Goal: Navigation & Orientation: Find specific page/section

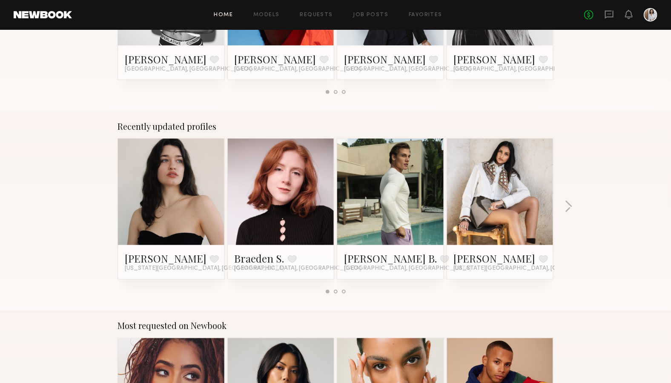
scroll to position [455, 0]
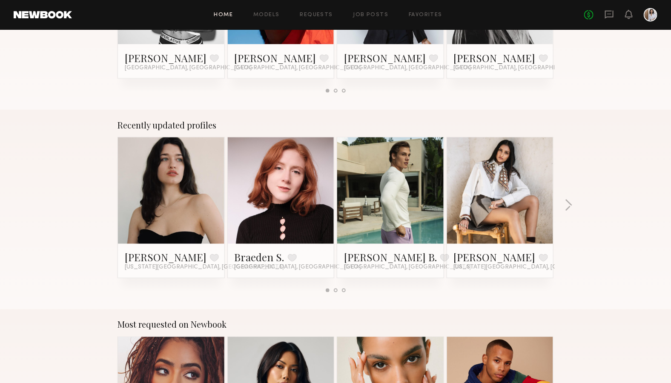
click at [586, 134] on div "Recently updated profiles [PERSON_NAME] Favorite [US_STATE][GEOGRAPHIC_DATA], […" at bounding box center [335, 210] width 671 height 200
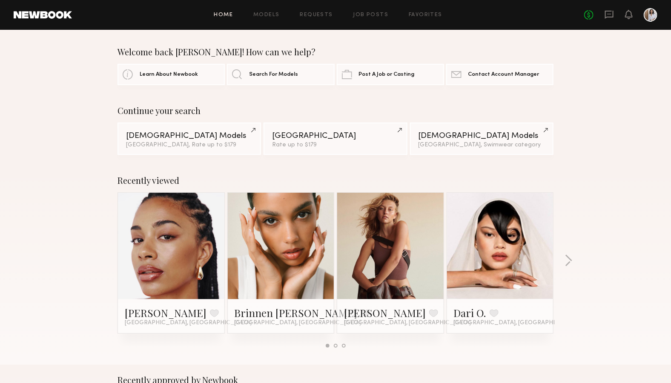
scroll to position [0, 0]
click at [569, 260] on button "button" at bounding box center [569, 262] width 8 height 14
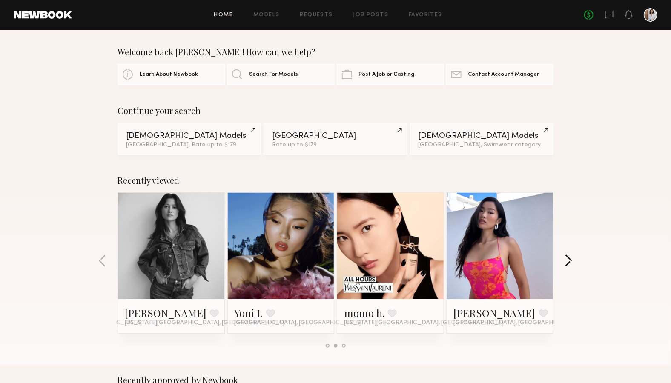
click at [569, 260] on button "button" at bounding box center [569, 262] width 8 height 14
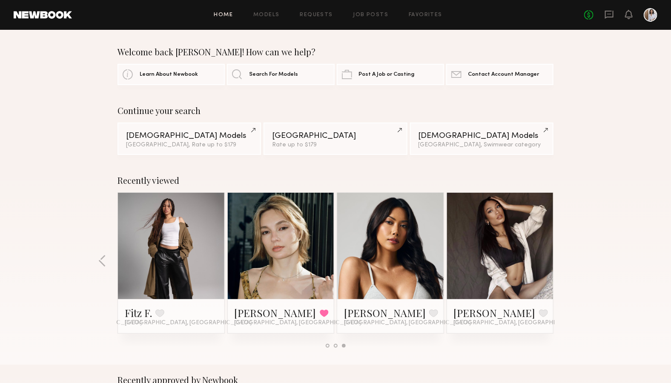
click at [181, 245] on link at bounding box center [171, 246] width 52 height 106
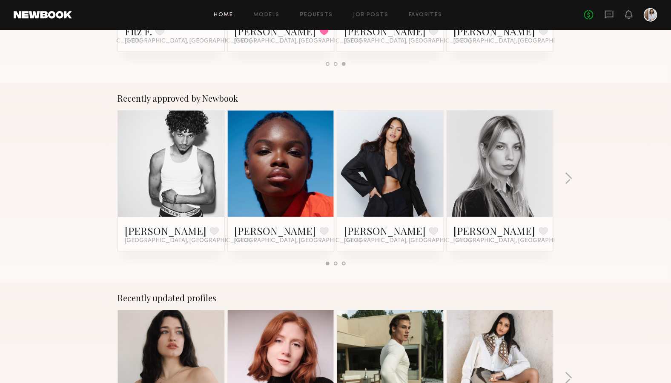
scroll to position [283, 0]
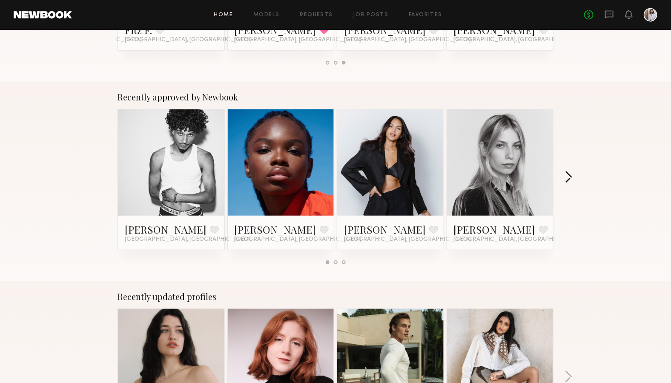
click at [568, 174] on button "button" at bounding box center [569, 178] width 8 height 14
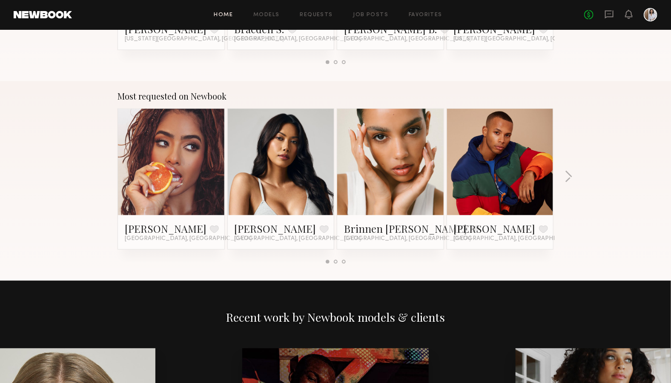
scroll to position [685, 0]
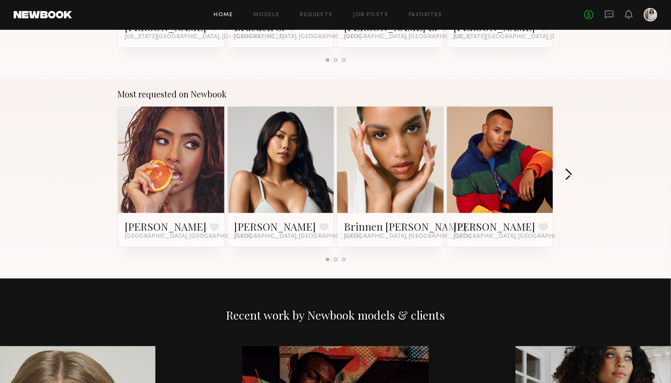
click at [568, 175] on button "button" at bounding box center [569, 176] width 8 height 14
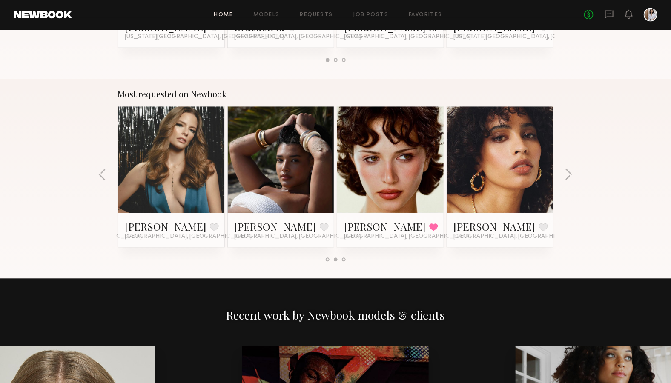
click at [211, 162] on div at bounding box center [171, 160] width 106 height 106
click at [141, 226] on link "[PERSON_NAME]" at bounding box center [166, 227] width 82 height 14
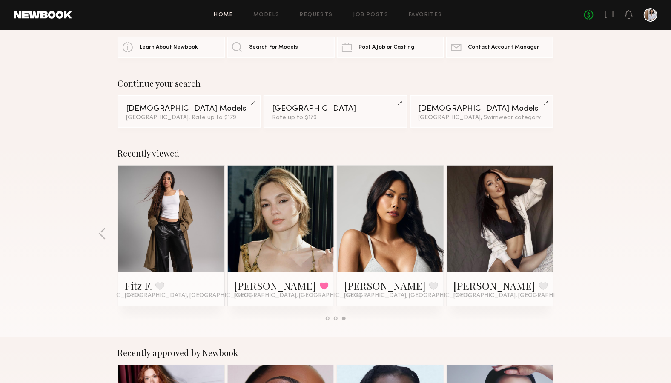
scroll to position [24, 0]
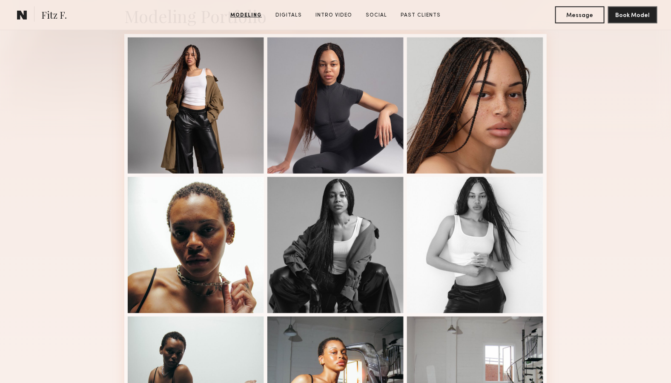
scroll to position [218, 0]
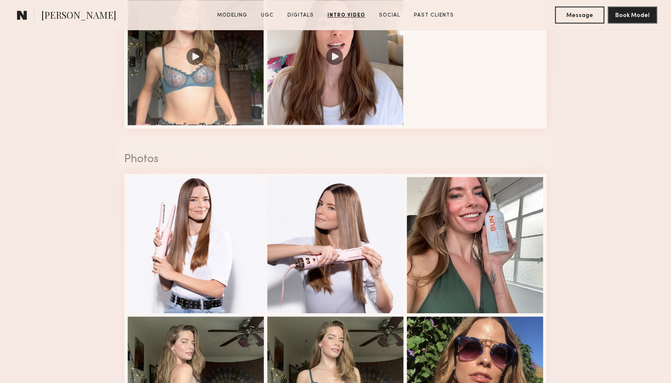
scroll to position [909, 0]
